Goal: Information Seeking & Learning: Understand process/instructions

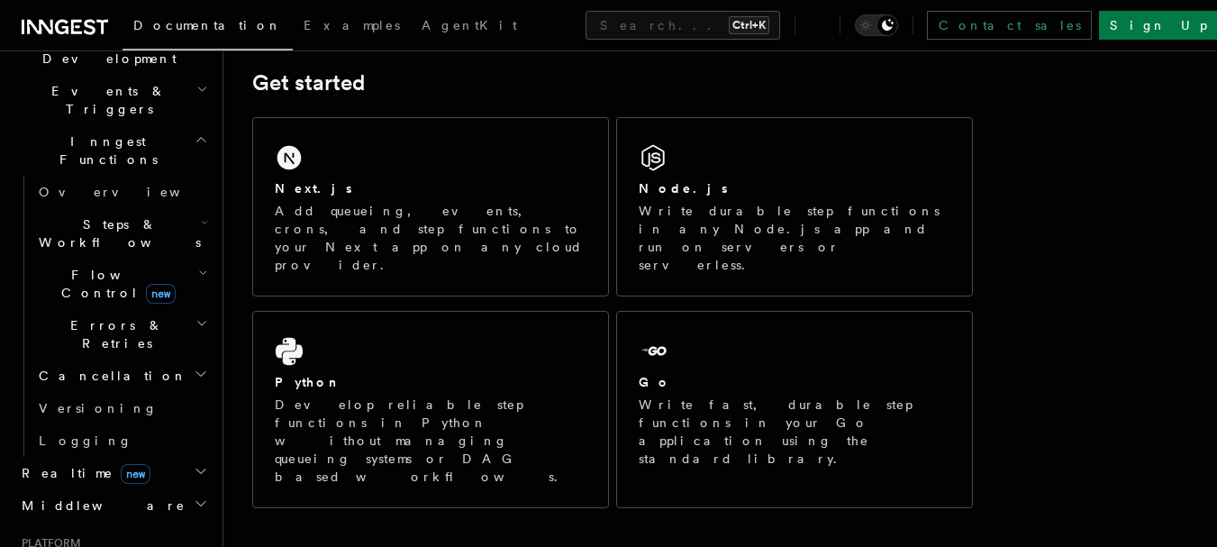
scroll to position [457, 0]
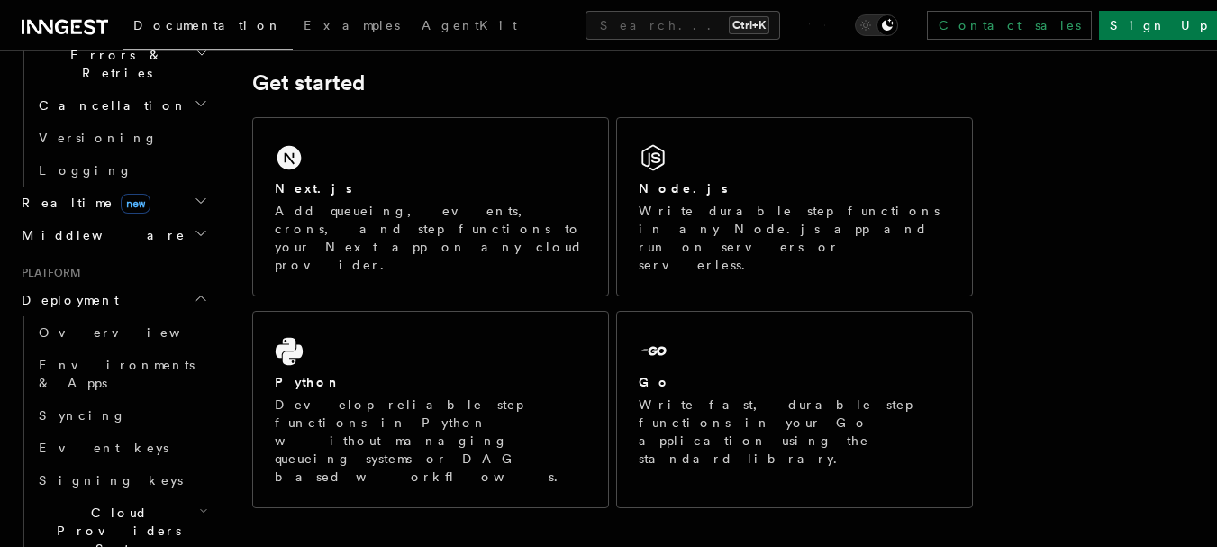
scroll to position [734, 0]
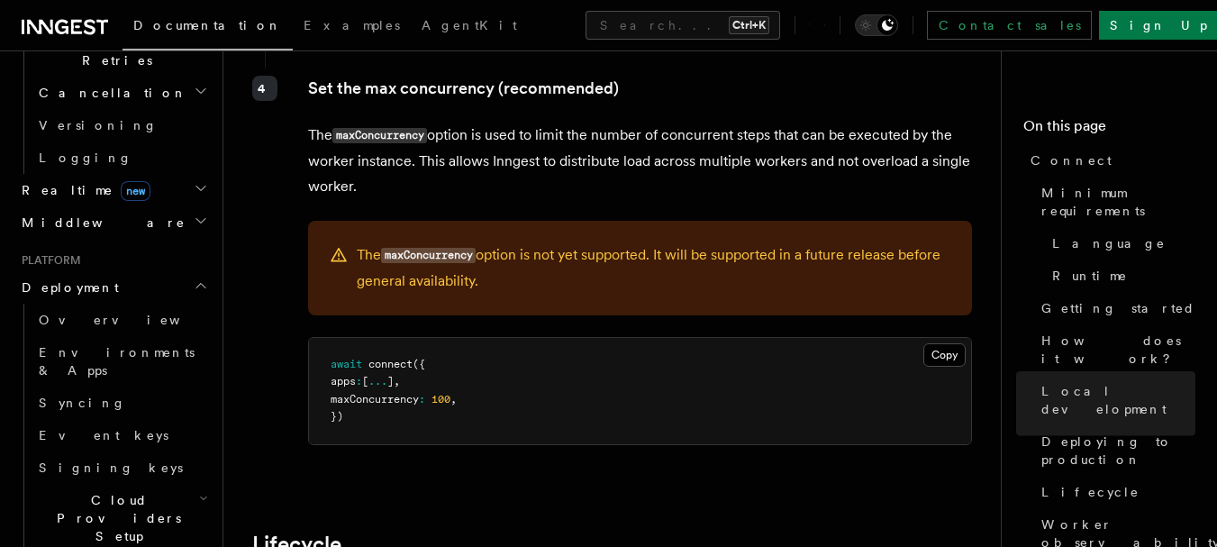
scroll to position [3626, 0]
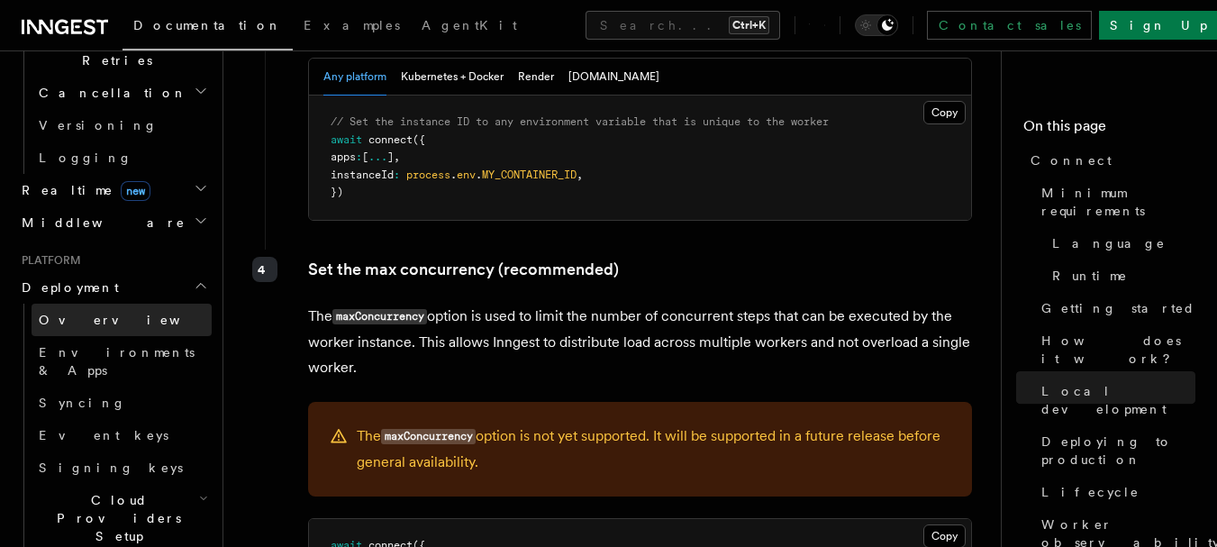
click at [86, 313] on span "Overview" at bounding box center [132, 320] width 186 height 14
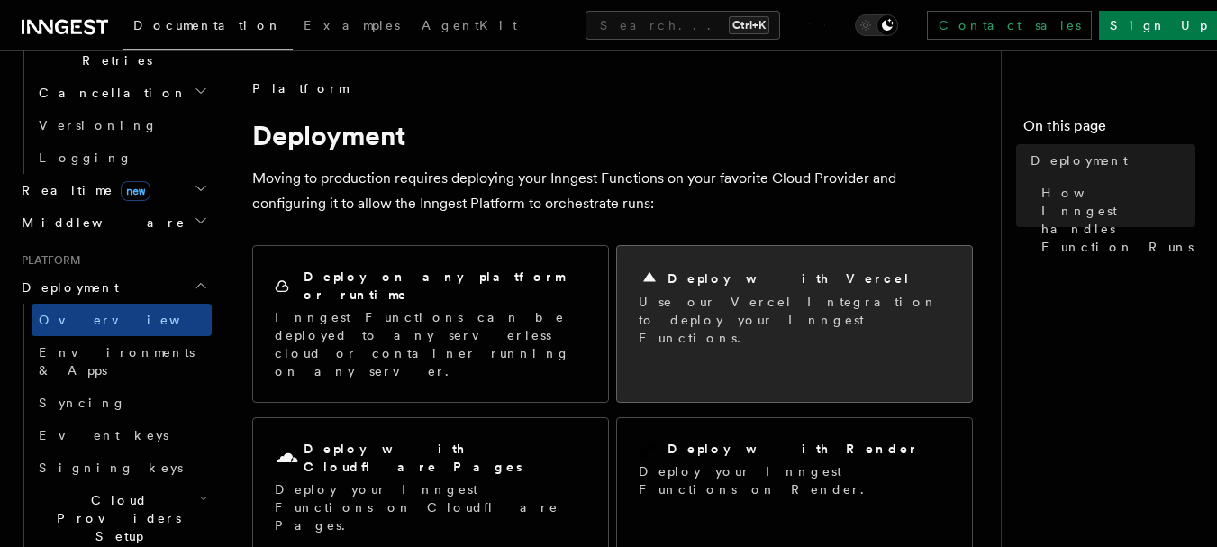
click at [713, 277] on h2 "Deploy with Vercel" at bounding box center [789, 278] width 243 height 18
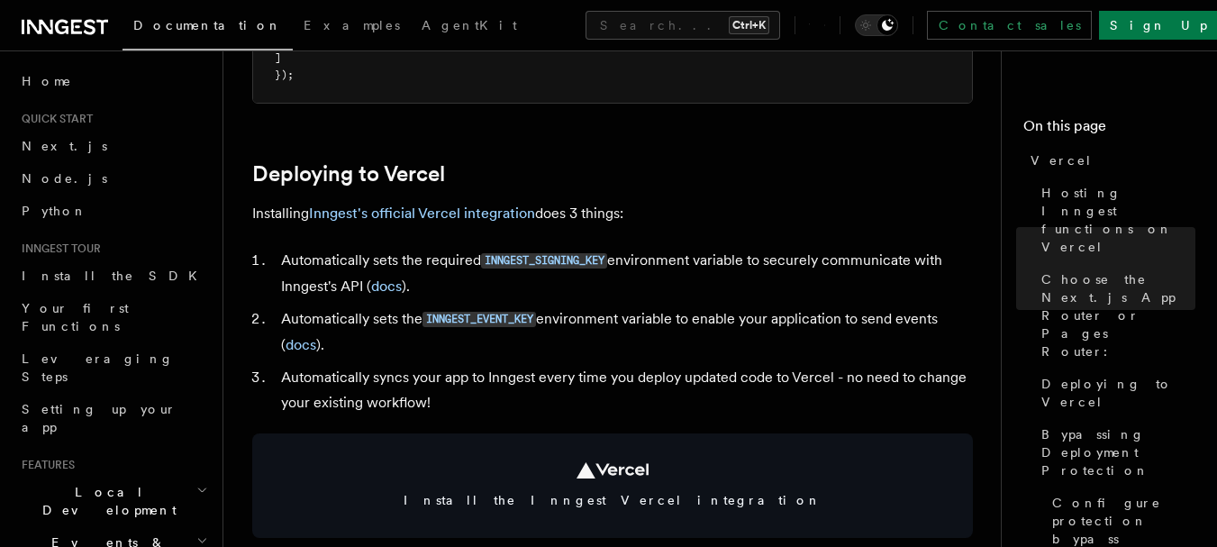
scroll to position [762, 0]
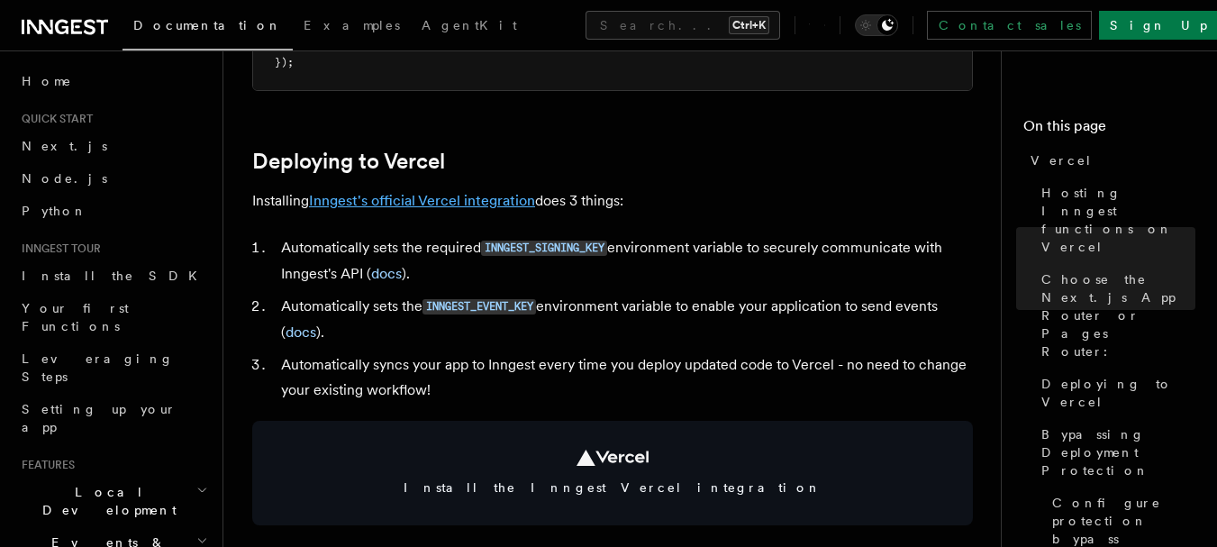
click at [468, 204] on link "Inngest's official Vercel integration" at bounding box center [422, 200] width 226 height 17
